Goal: Task Accomplishment & Management: Use online tool/utility

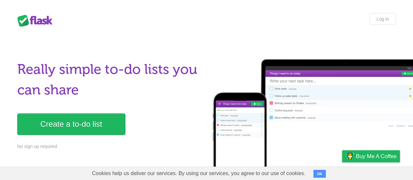
scroll to position [91, 0]
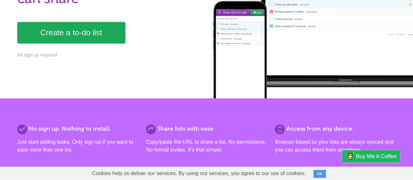
click at [73, 26] on link "Create a to-do list" at bounding box center [71, 33] width 108 height 22
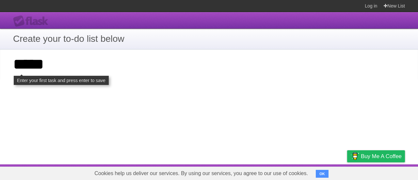
type input "*****"
click input "**********" at bounding box center [0, 0] width 0 height 0
